Goal: Information Seeking & Learning: Check status

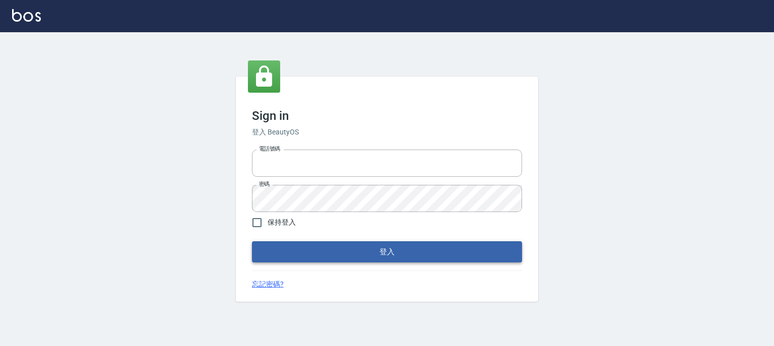
type input "0952331713"
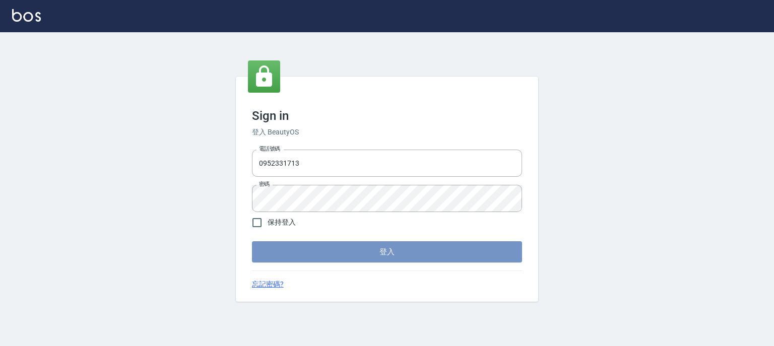
click at [367, 252] on button "登入" at bounding box center [387, 251] width 270 height 21
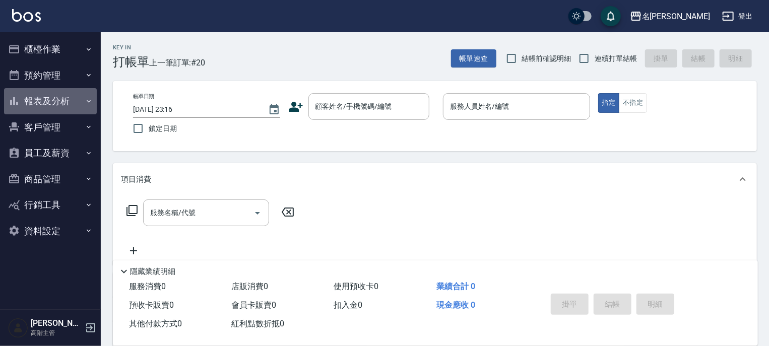
click at [90, 101] on icon "button" at bounding box center [89, 101] width 4 height 3
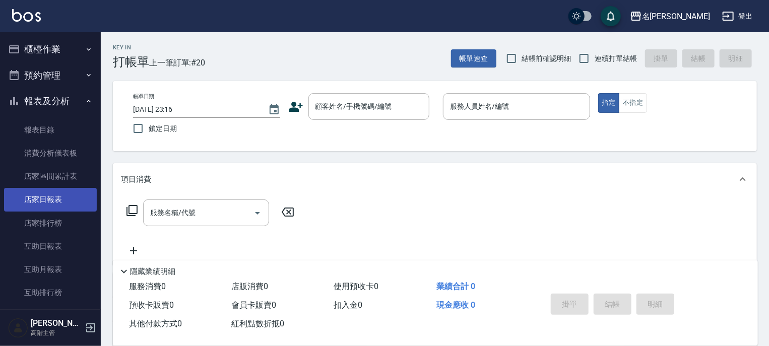
click at [49, 200] on link "店家日報表" at bounding box center [50, 199] width 93 height 23
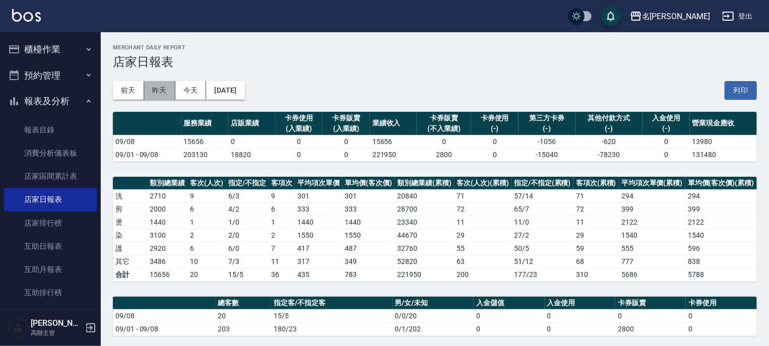
click at [155, 87] on button "昨天" at bounding box center [159, 90] width 31 height 19
click at [123, 88] on button "前天" at bounding box center [128, 90] width 31 height 19
click at [642, 11] on icon "button" at bounding box center [636, 16] width 12 height 12
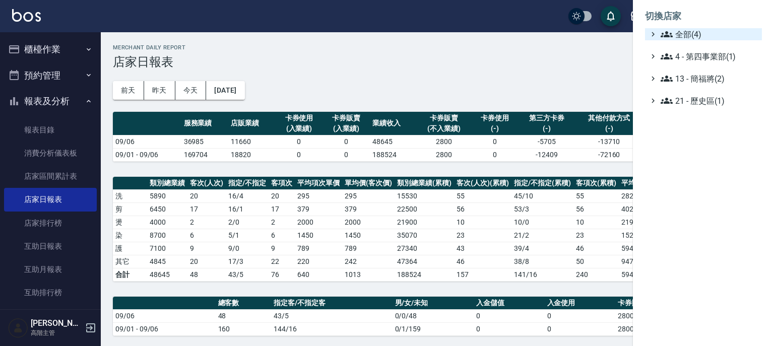
click at [664, 31] on icon at bounding box center [667, 34] width 12 height 12
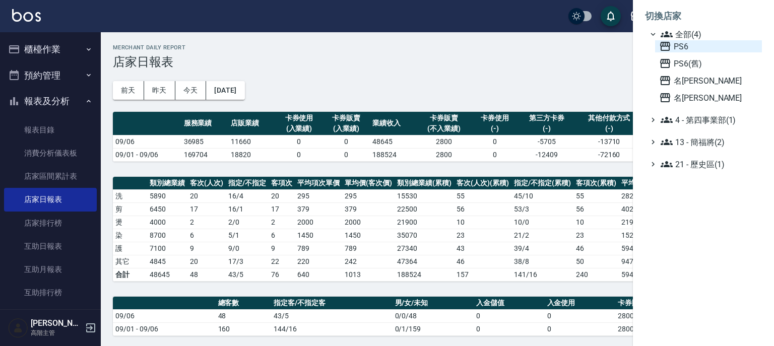
click at [663, 41] on icon at bounding box center [665, 46] width 12 height 12
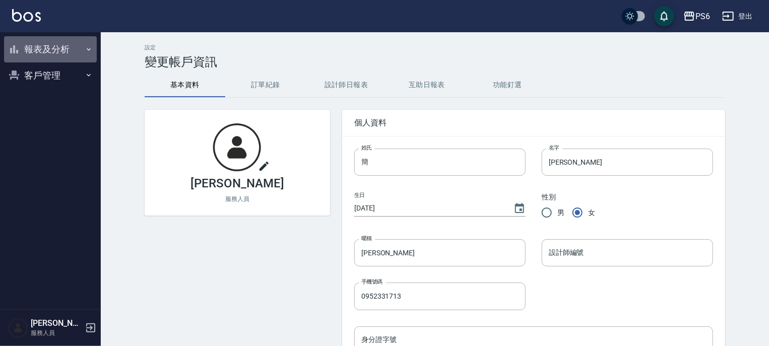
click at [88, 48] on icon "button" at bounding box center [89, 49] width 8 height 8
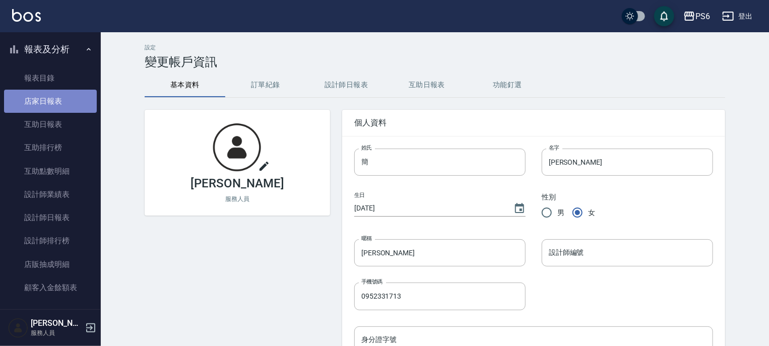
click at [59, 101] on link "店家日報表" at bounding box center [50, 101] width 93 height 23
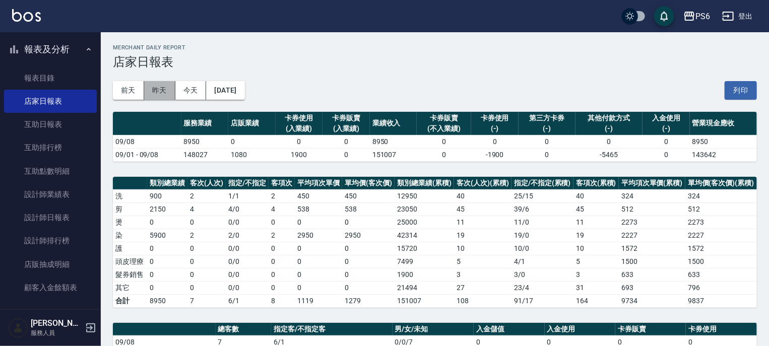
click at [156, 93] on button "昨天" at bounding box center [159, 90] width 31 height 19
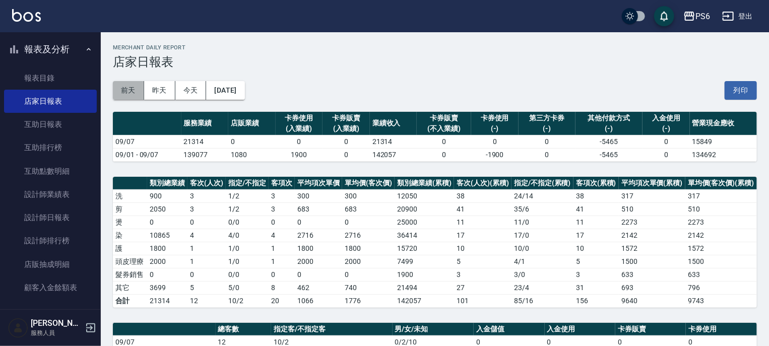
click at [123, 92] on button "前天" at bounding box center [128, 90] width 31 height 19
click at [197, 93] on button "今天" at bounding box center [190, 90] width 31 height 19
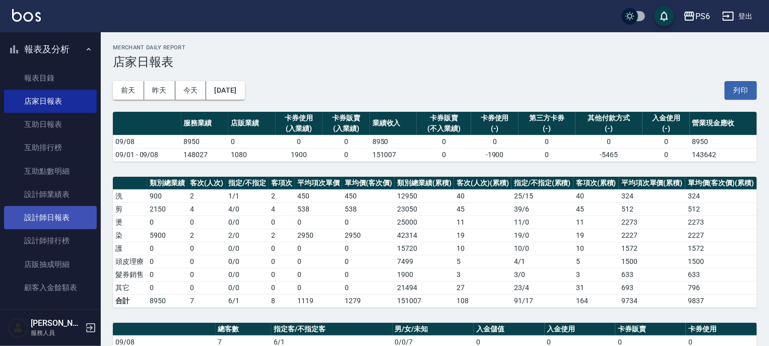
click at [48, 213] on link "設計師日報表" at bounding box center [50, 217] width 93 height 23
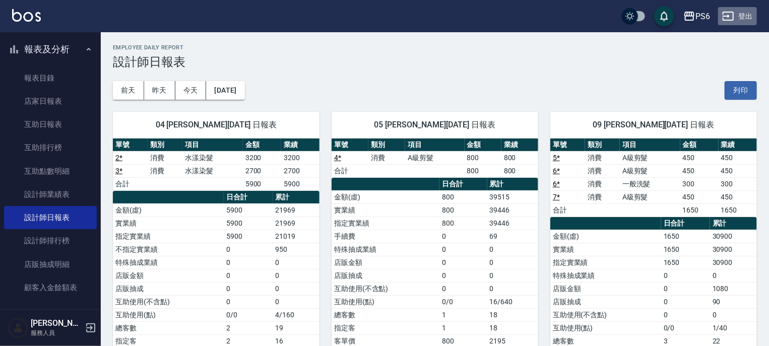
click at [745, 17] on button "登出" at bounding box center [737, 16] width 39 height 19
